Goal: Information Seeking & Learning: Find specific fact

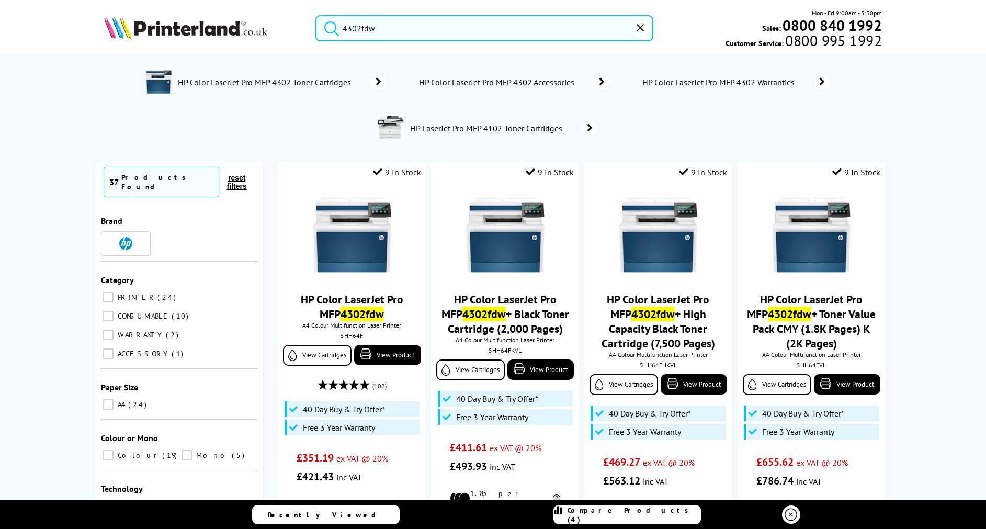
click at [291, 30] on div "4302fdw Mon - Fri 9:00am - 5:30pm Sales: 0800 840 1992 Customer Service: 0800 9…" at bounding box center [493, 31] width 837 height 46
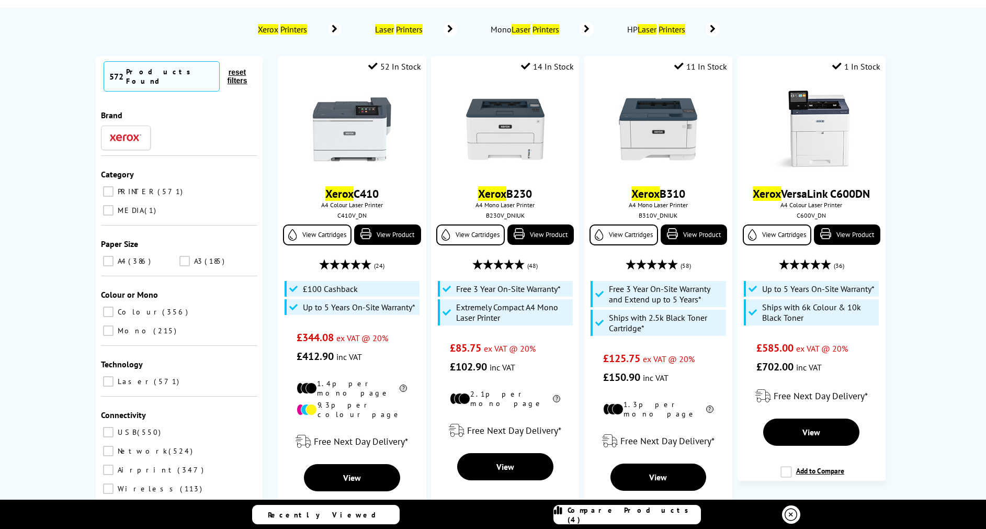
scroll to position [43, 0]
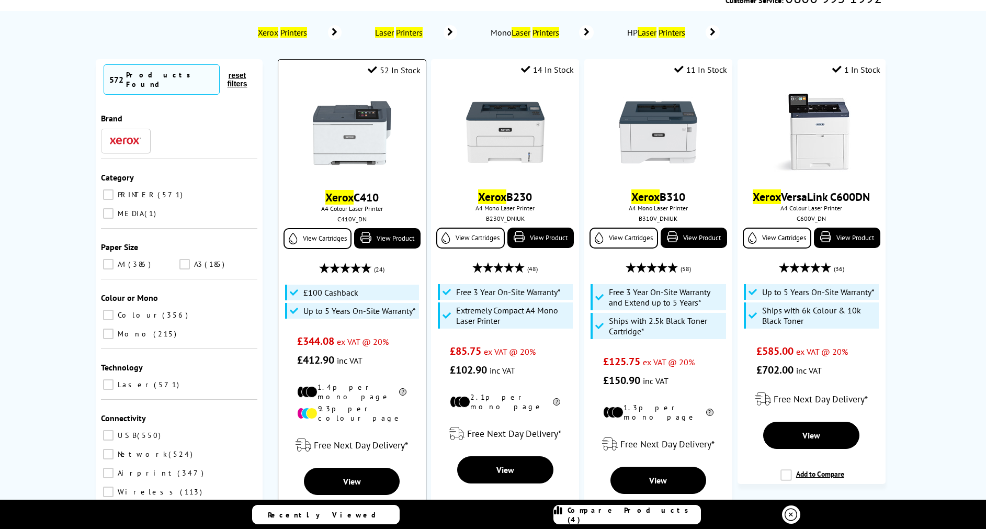
click at [402, 64] on div "52 In Stock" at bounding box center [351, 68] width 147 height 16
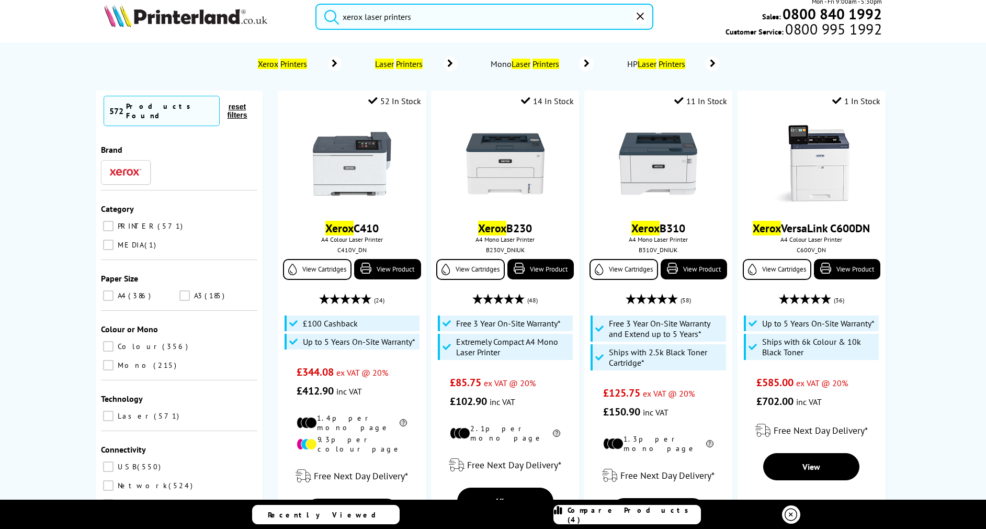
scroll to position [0, 0]
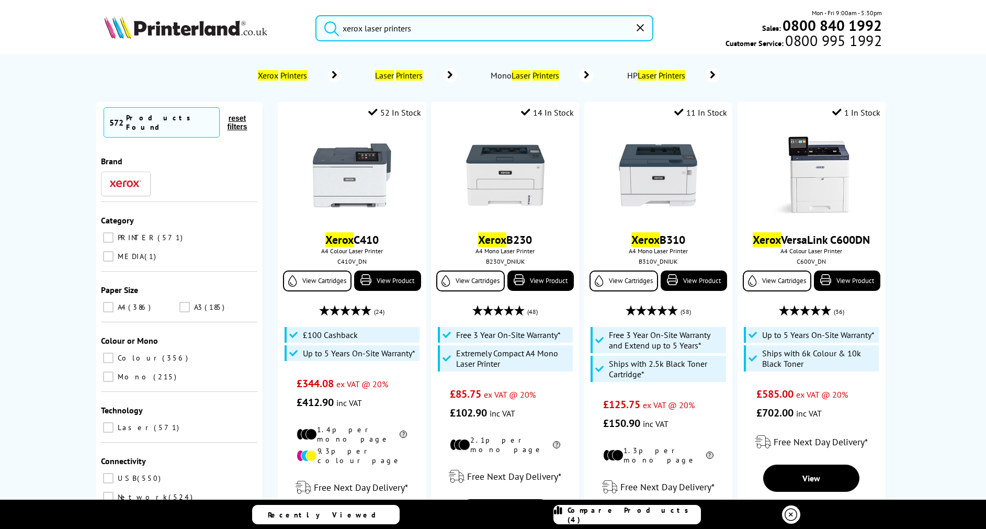
drag, startPoint x: 420, startPoint y: 28, endPoint x: 260, endPoint y: 1, distance: 162.3
click at [260, 1] on header "xerox laser printers Mon - Fri 9:00am - 5:30pm Sales: 0800 840 1992 Customer Se…" at bounding box center [493, 44] width 986 height 89
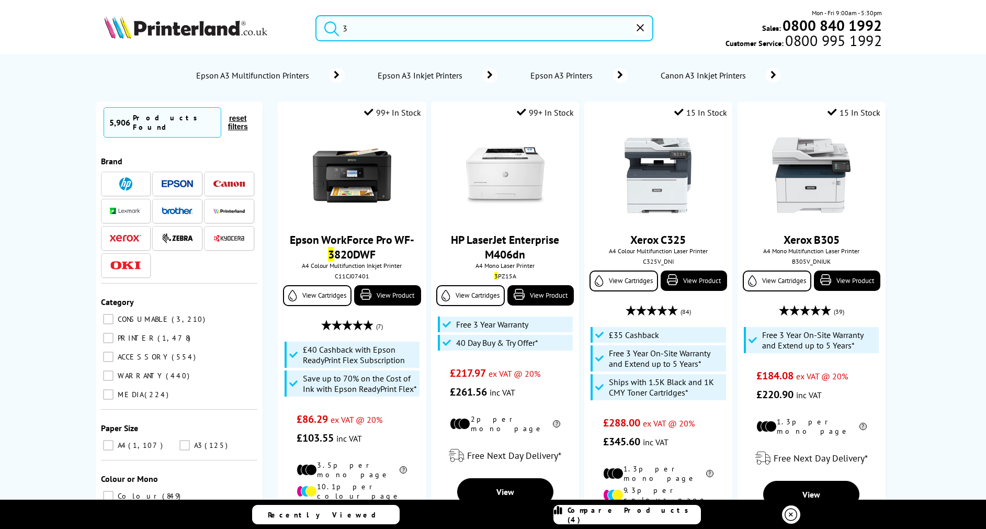
drag, startPoint x: 399, startPoint y: 24, endPoint x: 336, endPoint y: 27, distance: 62.8
click at [336, 27] on form "3" at bounding box center [484, 28] width 338 height 26
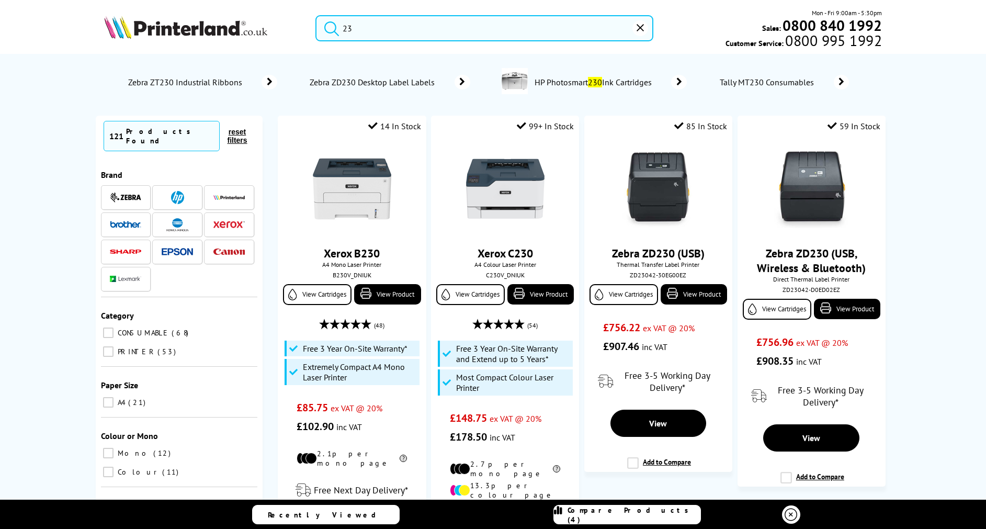
type input "2"
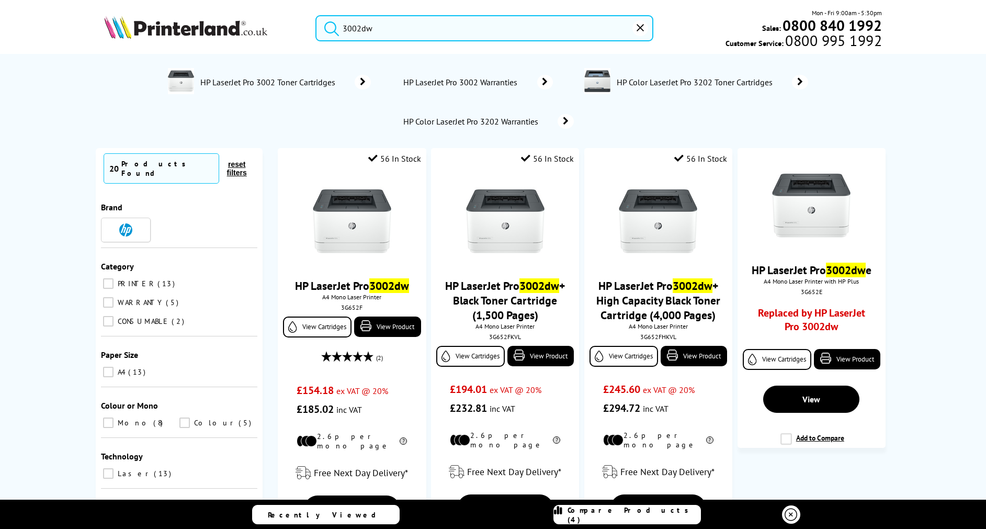
type input "3002dw"
